Goal: Task Accomplishment & Management: Manage account settings

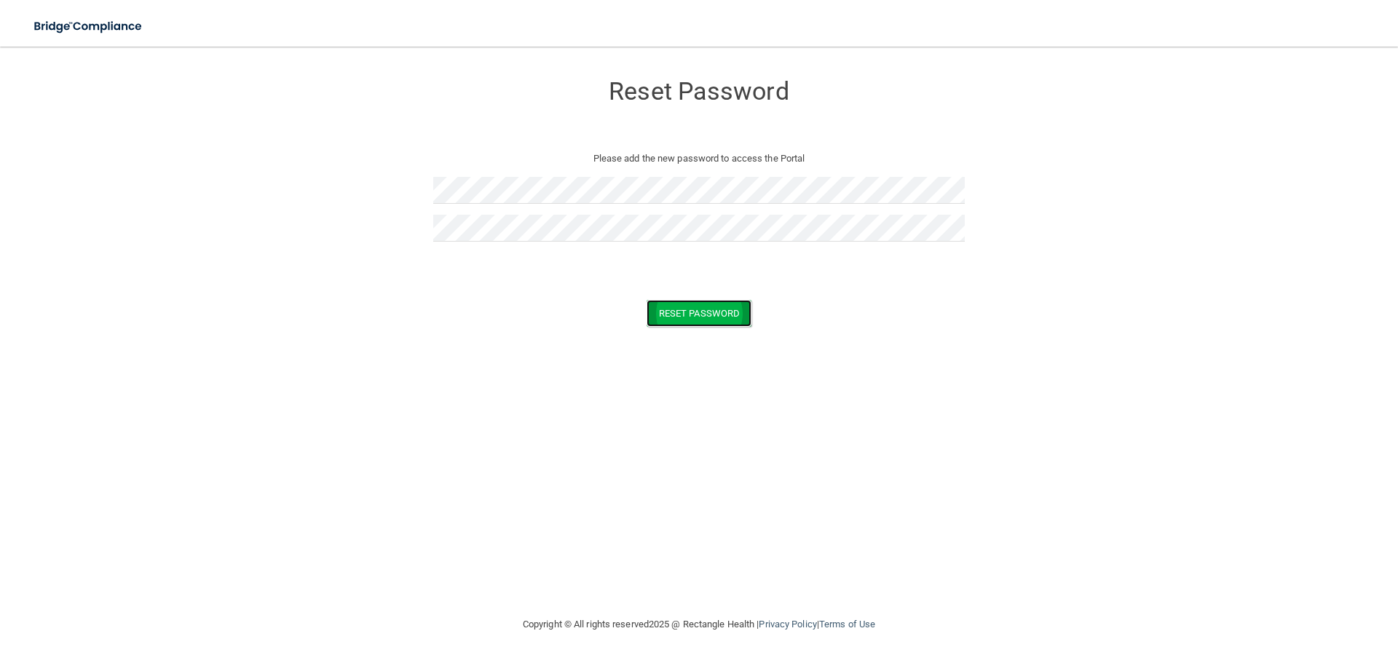
click at [684, 312] on button "Reset Password" at bounding box center [699, 313] width 105 height 27
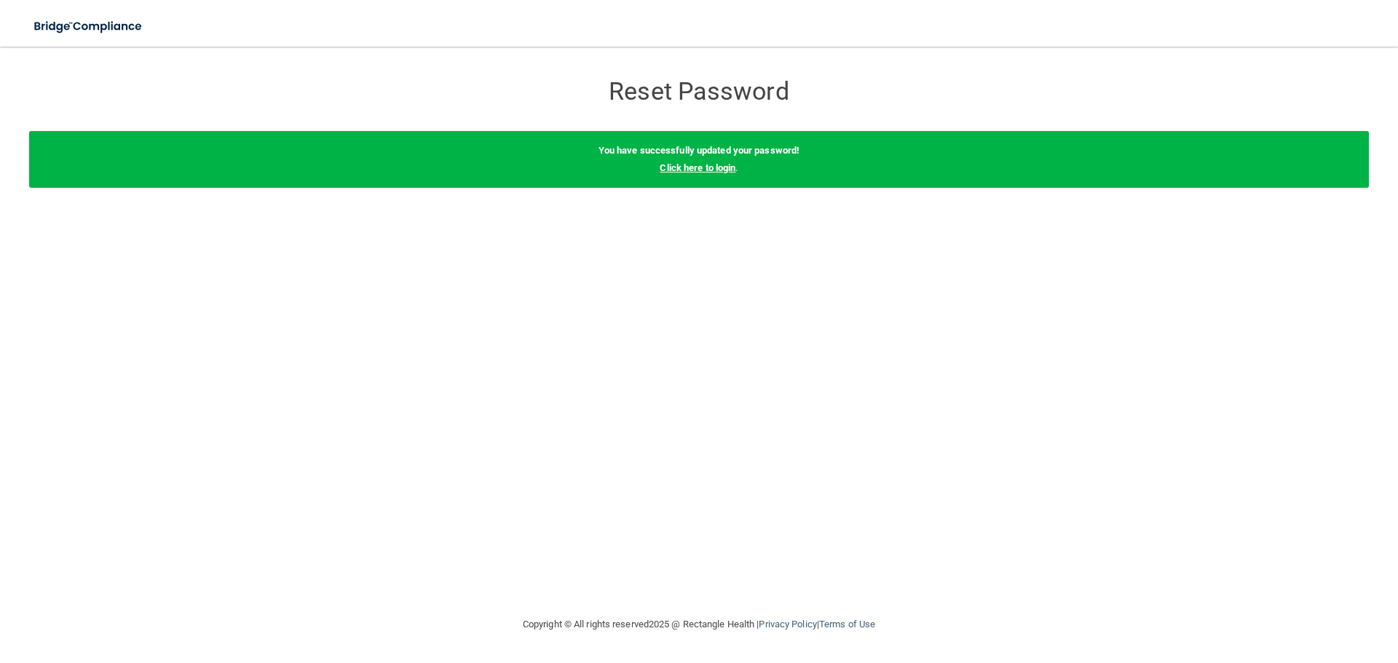
click at [706, 170] on link "Click here to login" at bounding box center [698, 167] width 76 height 11
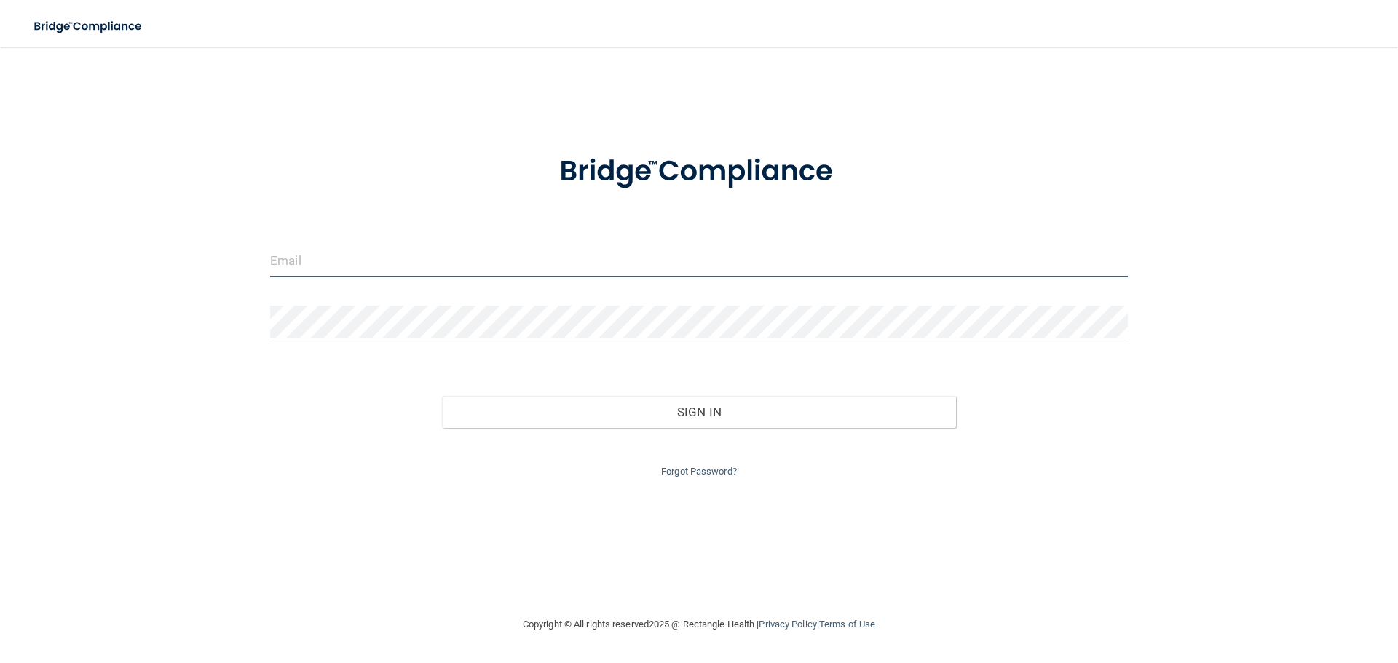
click at [323, 258] on input "email" at bounding box center [699, 261] width 858 height 33
type input "[PERSON_NAME][EMAIL_ADDRESS][DOMAIN_NAME]"
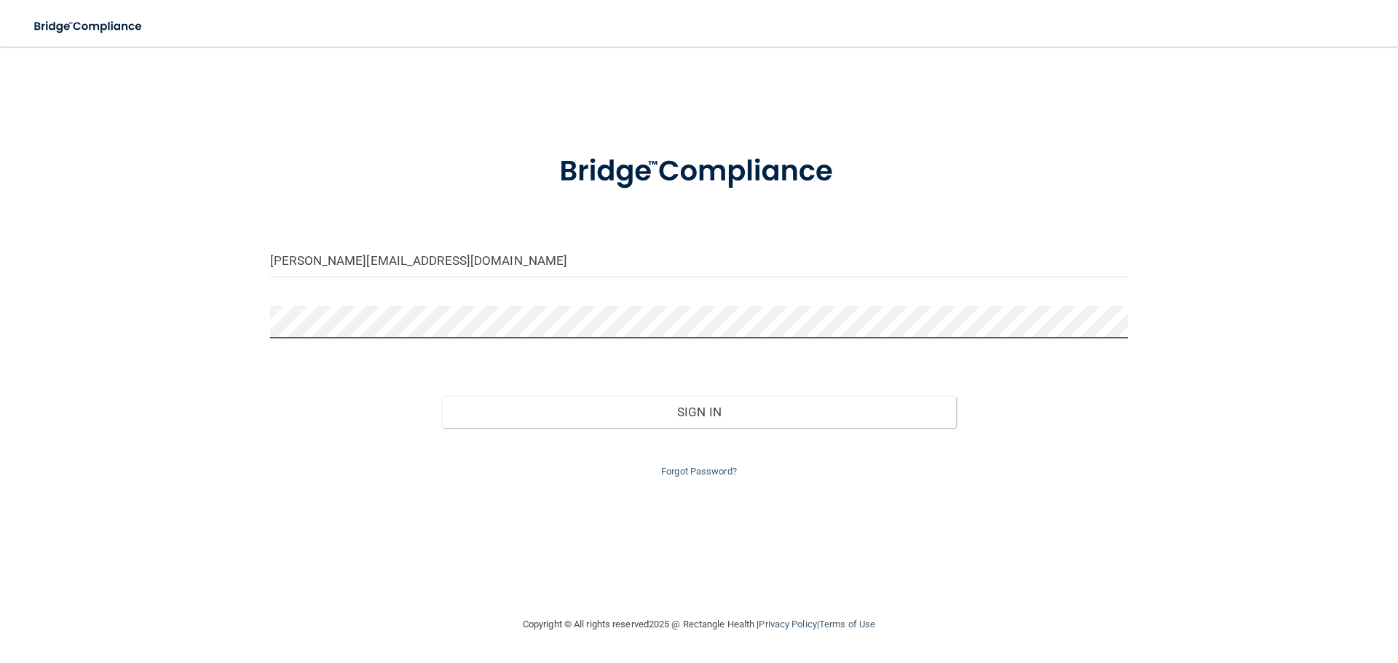
click at [442, 396] on button "Sign In" at bounding box center [699, 412] width 515 height 32
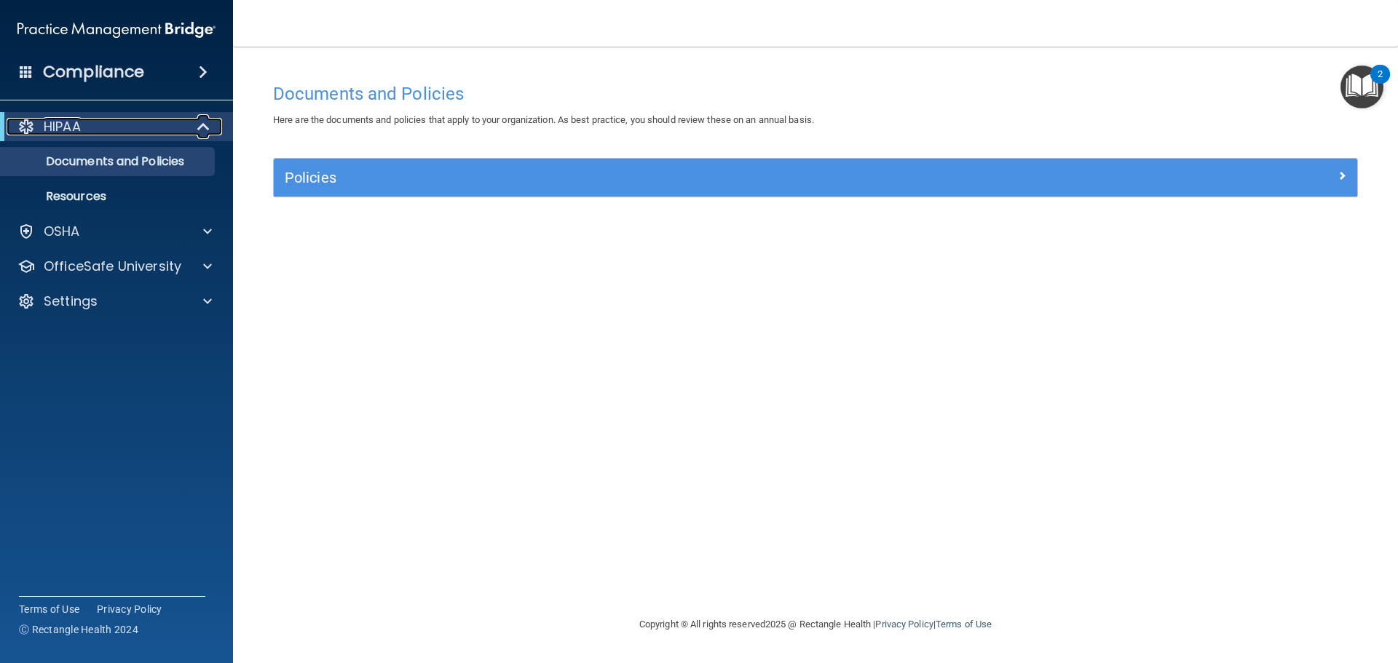
click at [63, 121] on p "HIPAA" at bounding box center [62, 126] width 37 height 17
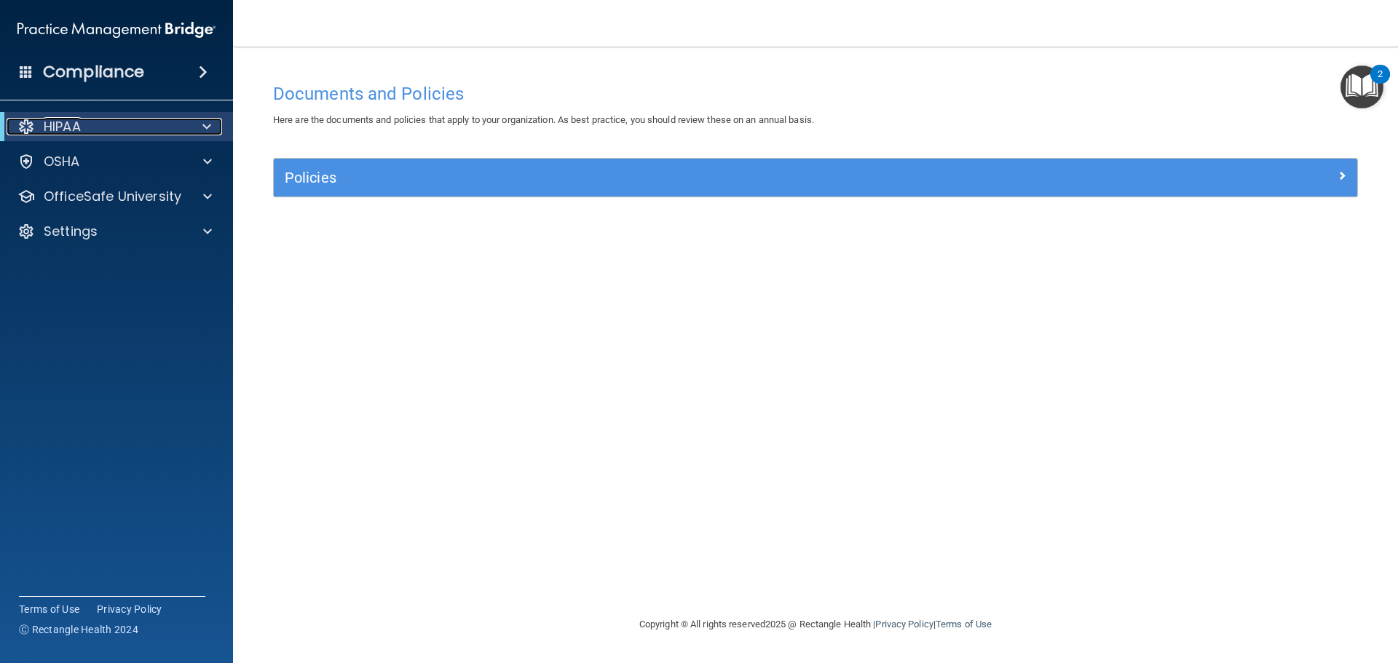
click at [208, 128] on span at bounding box center [206, 126] width 9 height 17
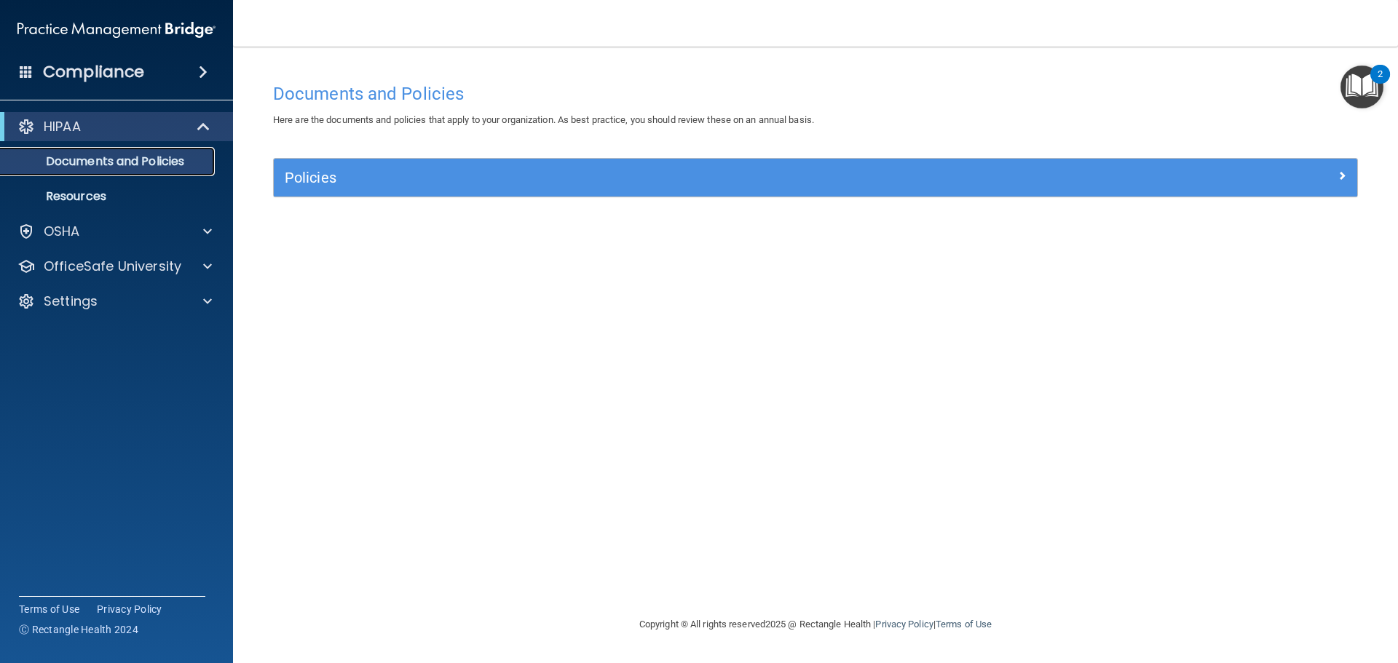
click at [128, 170] on link "Documents and Policies" at bounding box center [99, 161] width 229 height 29
